Goal: Task Accomplishment & Management: Use online tool/utility

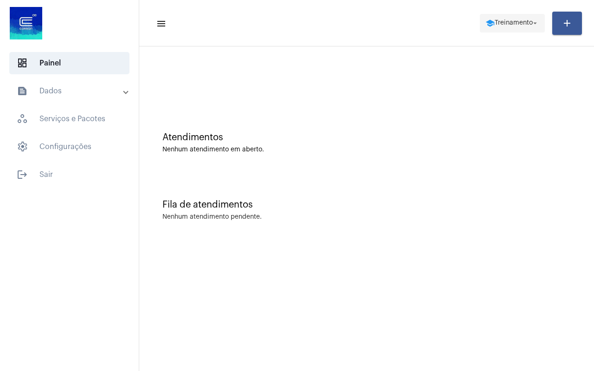
click at [498, 22] on span "Treinamento" at bounding box center [514, 23] width 38 height 7
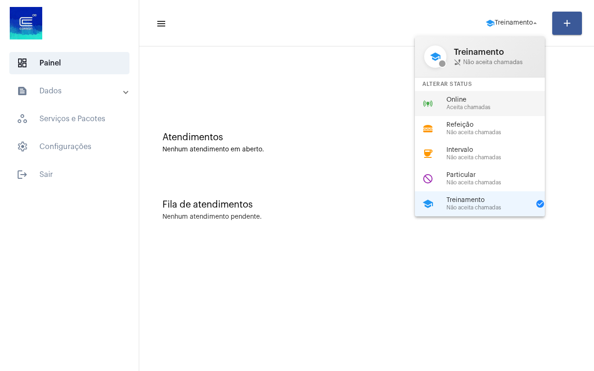
click at [461, 100] on span "Online" at bounding box center [500, 100] width 106 height 7
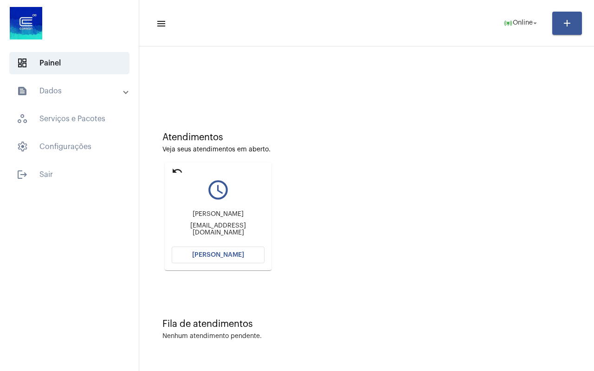
click at [176, 171] on mat-icon "undo" at bounding box center [177, 170] width 11 height 11
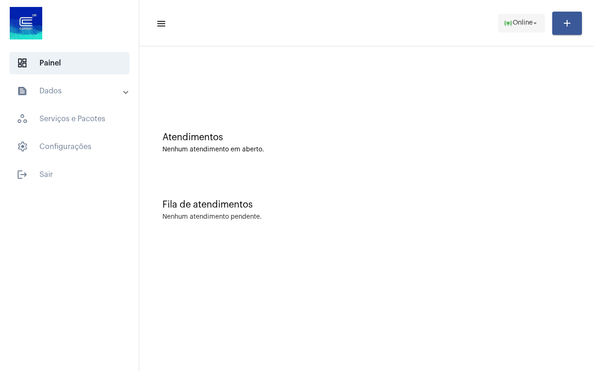
click at [526, 22] on span "Online" at bounding box center [523, 23] width 20 height 7
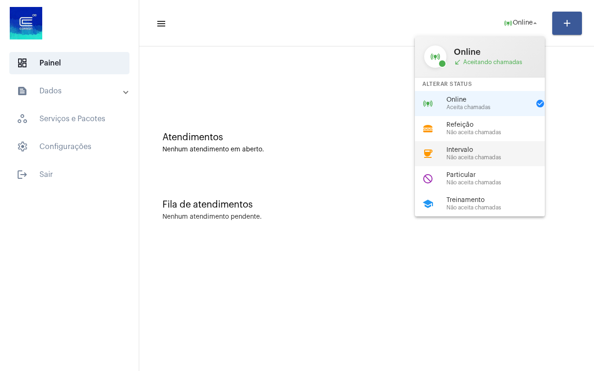
click at [462, 144] on div "coffee Intervalo Não aceita chamadas" at bounding box center [487, 153] width 145 height 25
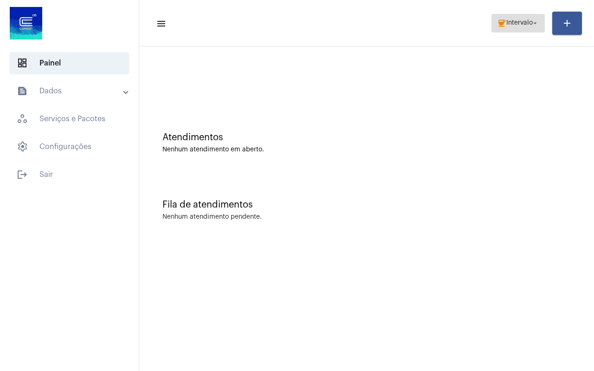
click at [507, 20] on span "Intervalo" at bounding box center [520, 23] width 26 height 7
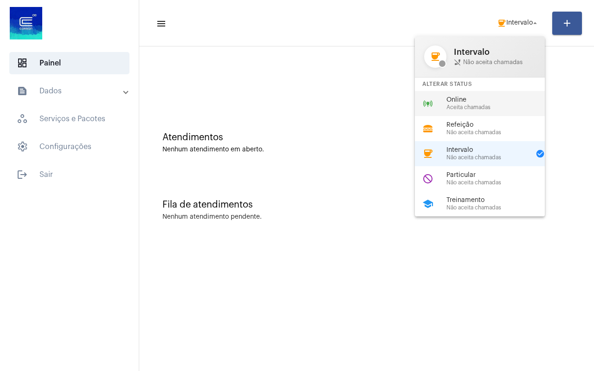
click at [472, 98] on span "Online" at bounding box center [500, 100] width 106 height 7
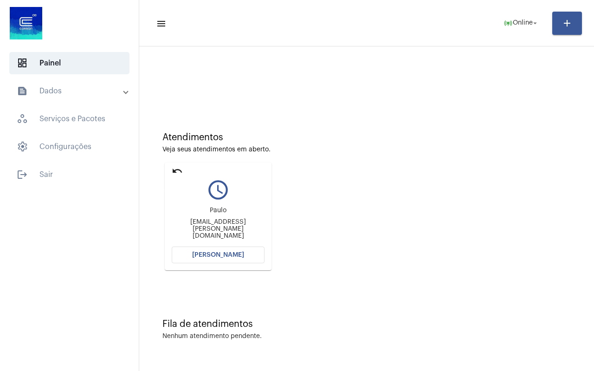
click at [175, 172] on mat-icon "undo" at bounding box center [177, 170] width 11 height 11
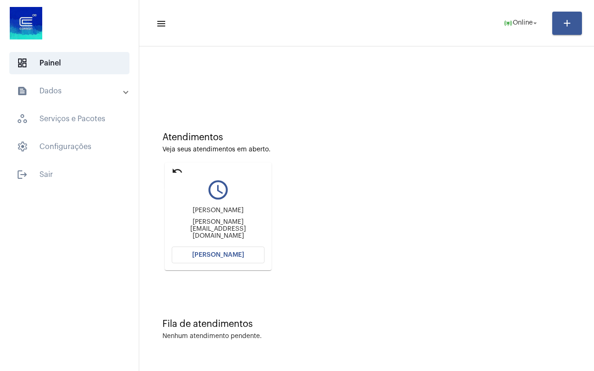
click at [175, 172] on mat-icon "undo" at bounding box center [177, 170] width 11 height 11
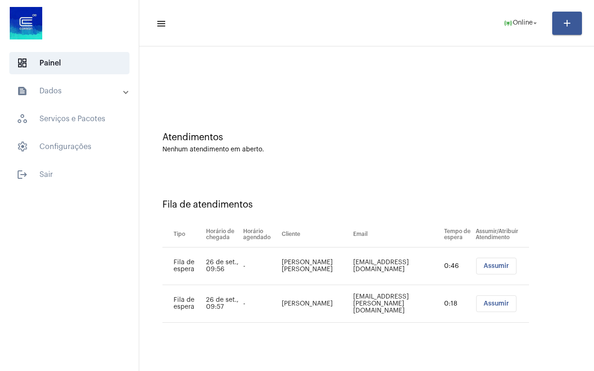
click at [332, 136] on div "Atendimentos" at bounding box center [367, 137] width 409 height 10
click at [486, 268] on span "Assumir" at bounding box center [497, 266] width 26 height 7
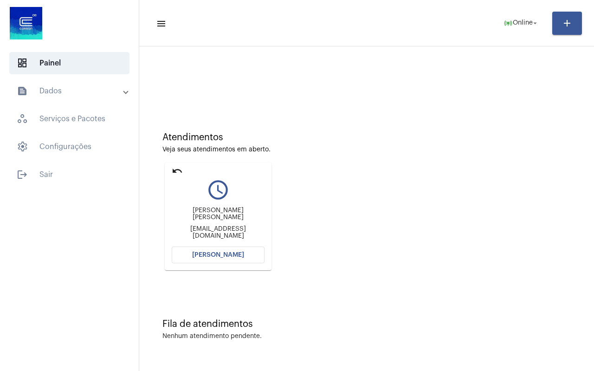
click at [221, 251] on button "[PERSON_NAME]" at bounding box center [218, 255] width 93 height 17
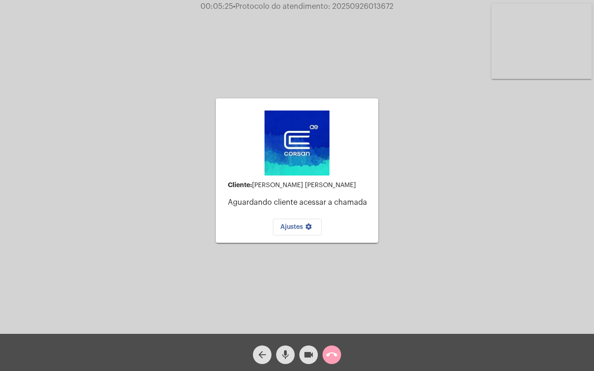
click at [333, 350] on mat-icon "call_end" at bounding box center [331, 354] width 11 height 11
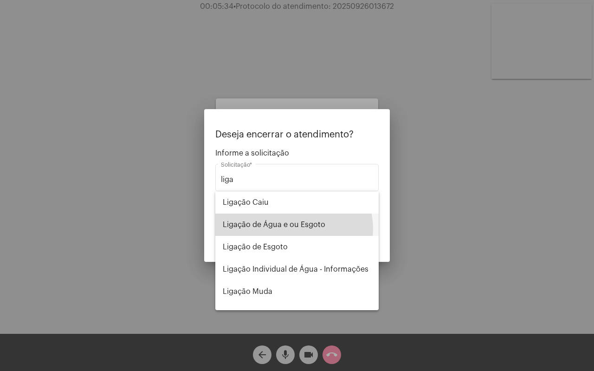
click at [293, 229] on span "Ligação de Água e ou Esgoto" at bounding box center [297, 225] width 149 height 22
type input "Ligação de Água e ou Esgoto"
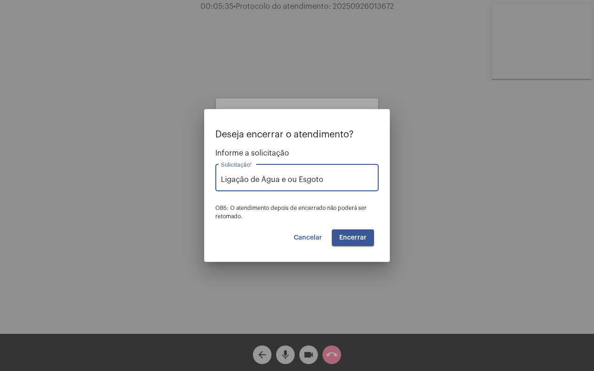
click at [361, 235] on span "Encerrar" at bounding box center [352, 238] width 27 height 7
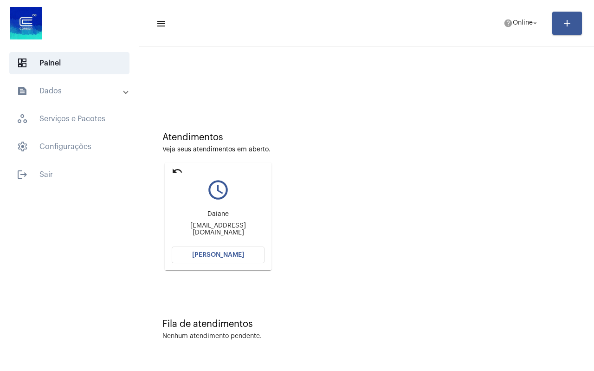
click at [173, 171] on mat-icon "undo" at bounding box center [177, 170] width 11 height 11
click at [176, 172] on mat-icon "undo" at bounding box center [177, 170] width 11 height 11
click at [176, 168] on mat-icon "undo" at bounding box center [177, 170] width 11 height 11
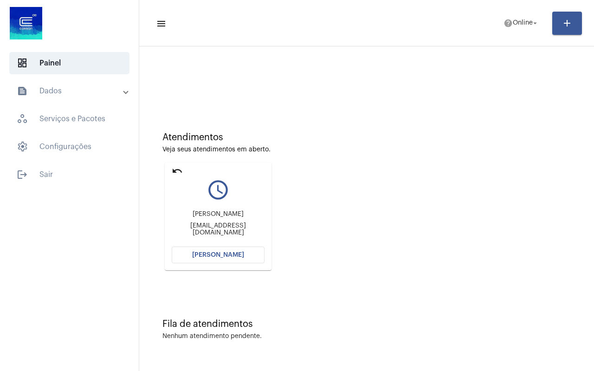
click at [176, 168] on mat-icon "undo" at bounding box center [177, 170] width 11 height 11
click at [175, 169] on mat-icon "undo" at bounding box center [177, 170] width 11 height 11
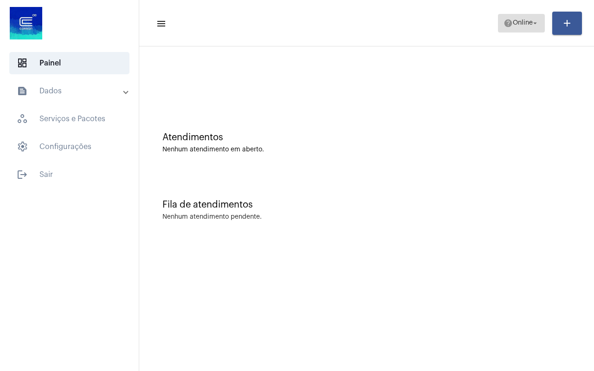
click at [517, 26] on span "help Online arrow_drop_down" at bounding box center [522, 22] width 36 height 17
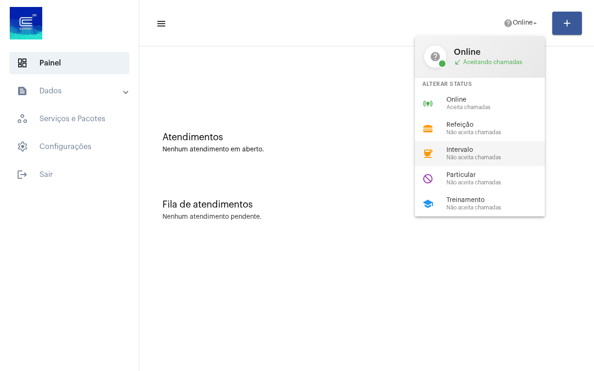
click at [502, 156] on span "Não aceita chamadas" at bounding box center [500, 158] width 106 height 6
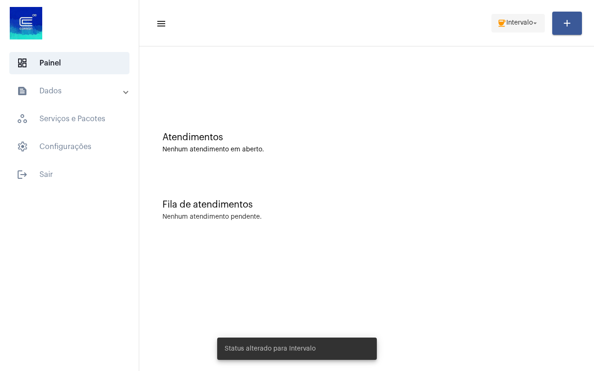
click at [515, 26] on span "coffee Intervalo arrow_drop_down" at bounding box center [518, 22] width 42 height 17
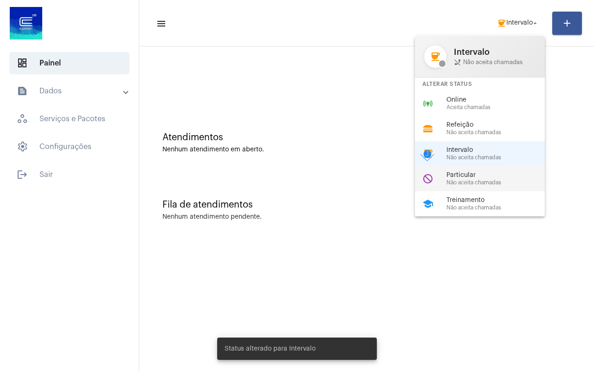
click at [488, 184] on span "Não aceita chamadas" at bounding box center [500, 183] width 106 height 6
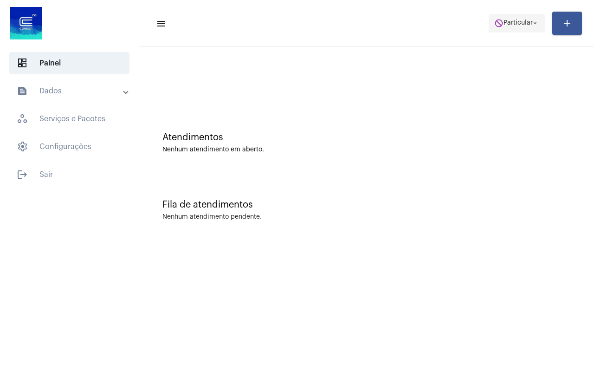
drag, startPoint x: 512, startPoint y: 23, endPoint x: 509, endPoint y: 30, distance: 7.1
click at [512, 23] on span "Particular" at bounding box center [518, 23] width 29 height 7
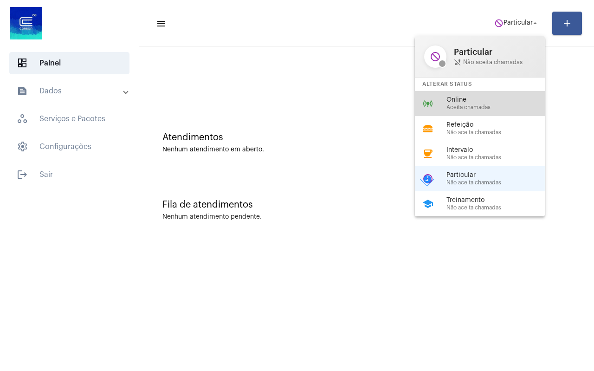
click at [502, 104] on span "Aceita chamadas" at bounding box center [500, 107] width 106 height 6
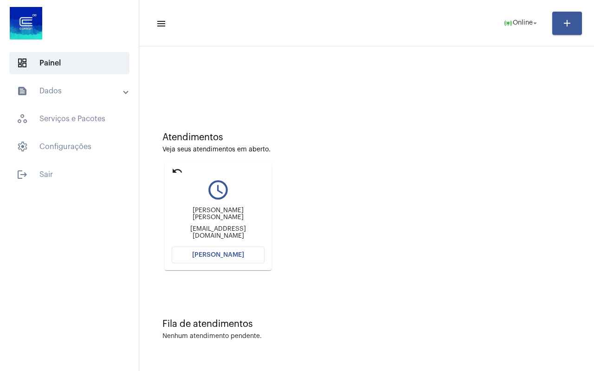
click at [176, 170] on mat-icon "undo" at bounding box center [177, 170] width 11 height 11
